Goal: Transaction & Acquisition: Obtain resource

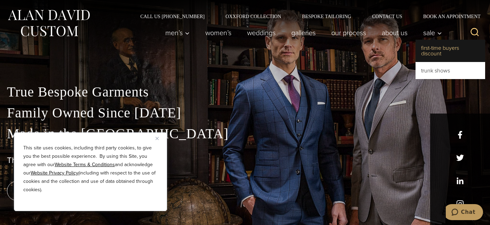
click at [434, 47] on link "First-Time Buyers Discount" at bounding box center [450, 51] width 70 height 22
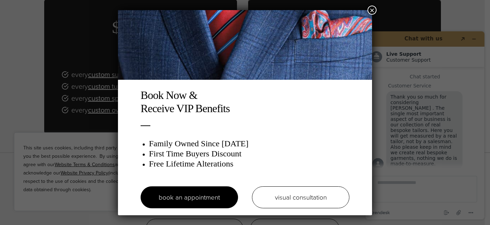
click at [372, 11] on button "×" at bounding box center [371, 10] width 9 height 9
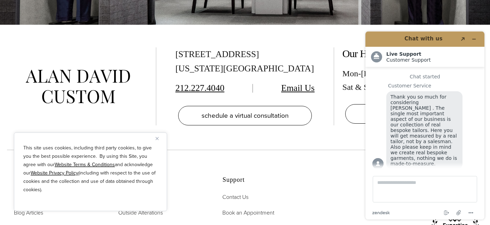
scroll to position [1330, 0]
